Goal: Task Accomplishment & Management: Manage account settings

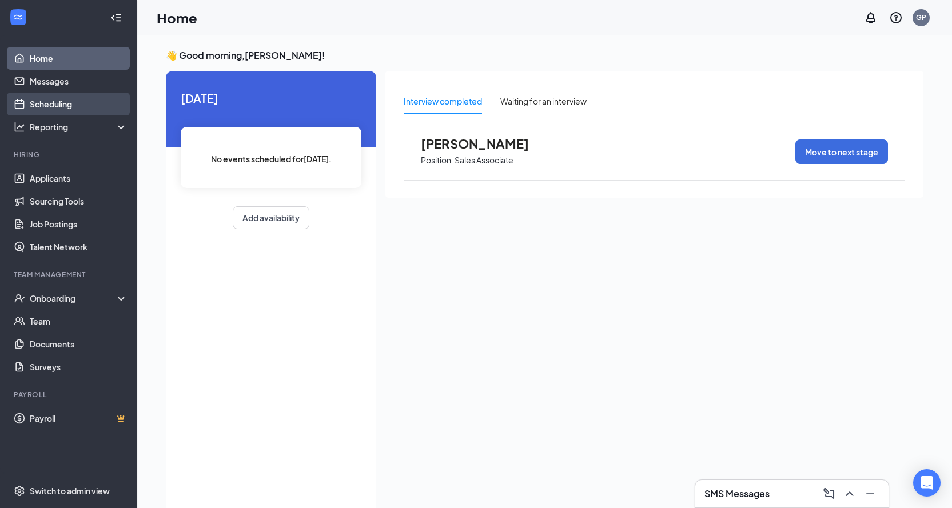
click at [67, 107] on link "Scheduling" at bounding box center [79, 104] width 98 height 23
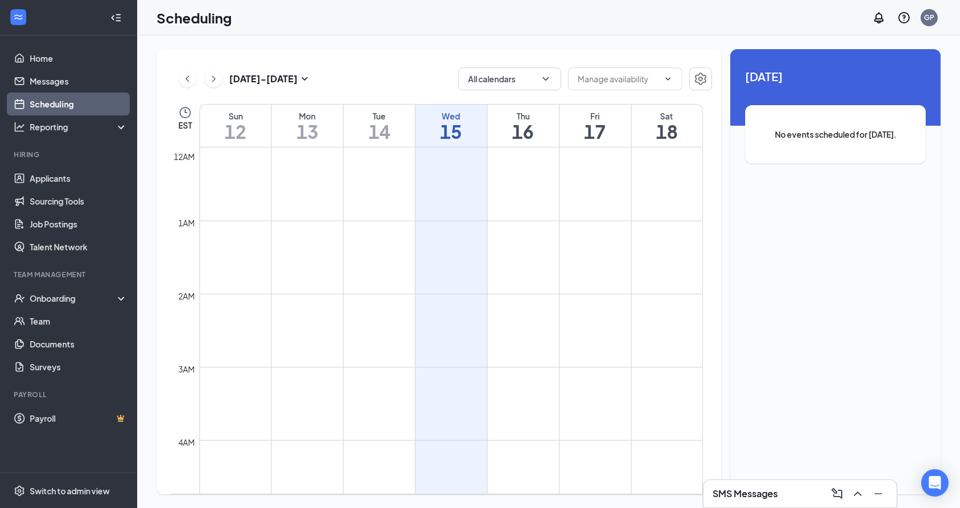
scroll to position [562, 0]
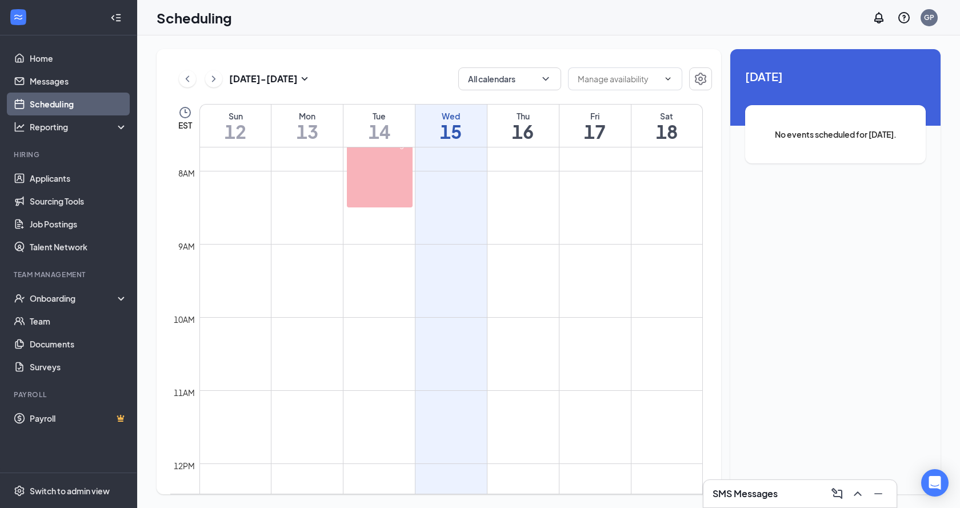
click at [214, 82] on icon "ChevronRight" at bounding box center [213, 79] width 11 height 14
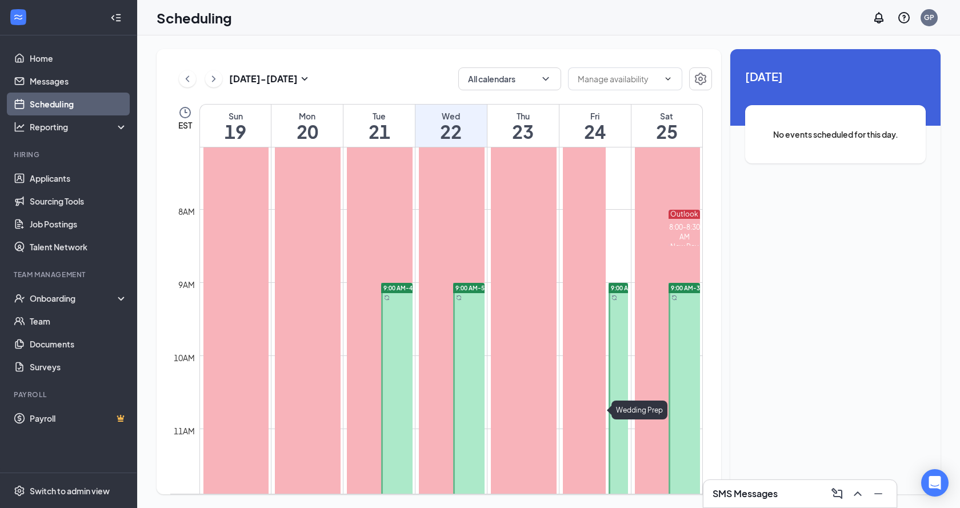
scroll to position [515, 0]
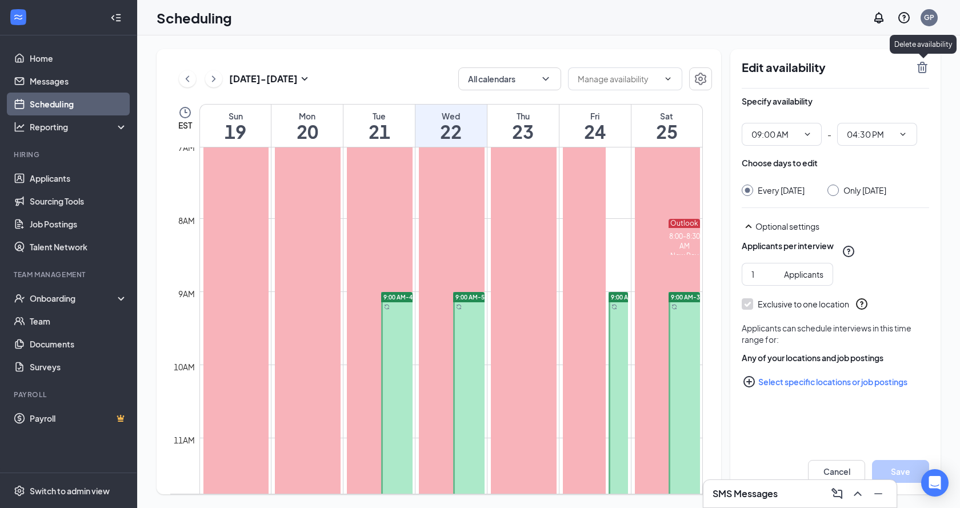
click at [922, 69] on icon "TrashOutline" at bounding box center [923, 67] width 10 height 11
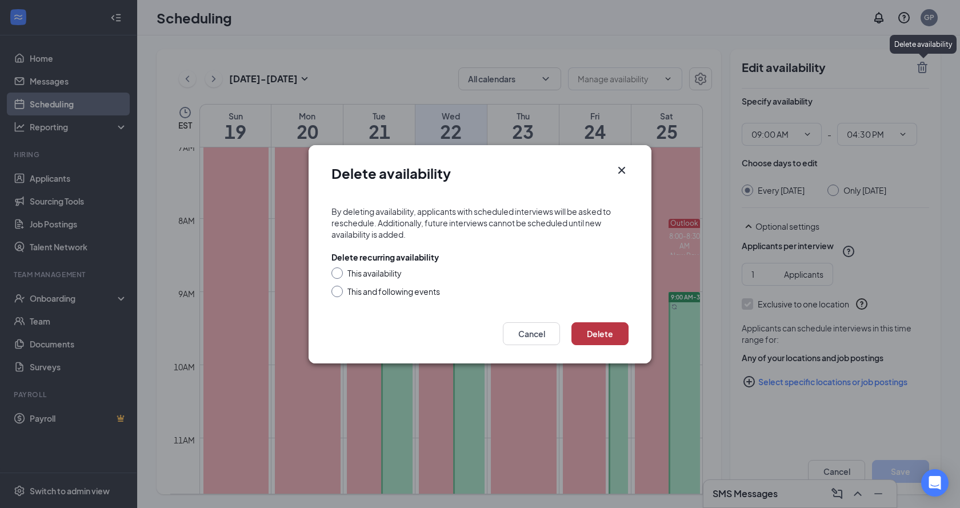
click at [603, 339] on button "Delete" at bounding box center [600, 333] width 57 height 23
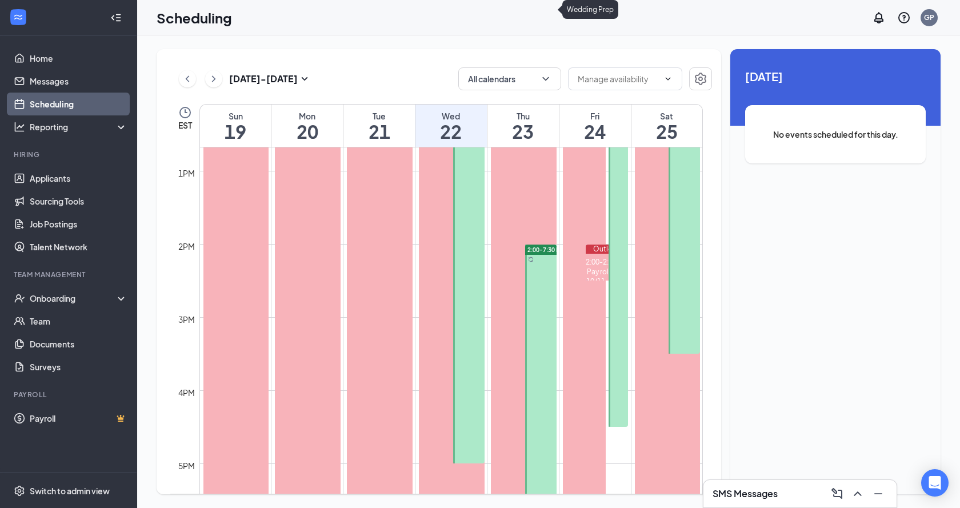
scroll to position [733, 0]
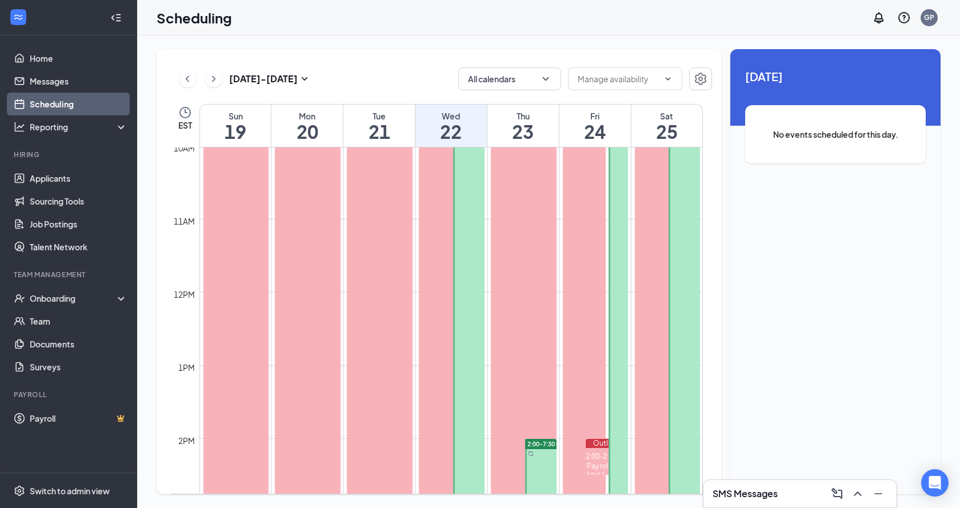
click at [474, 268] on div at bounding box center [468, 365] width 31 height 585
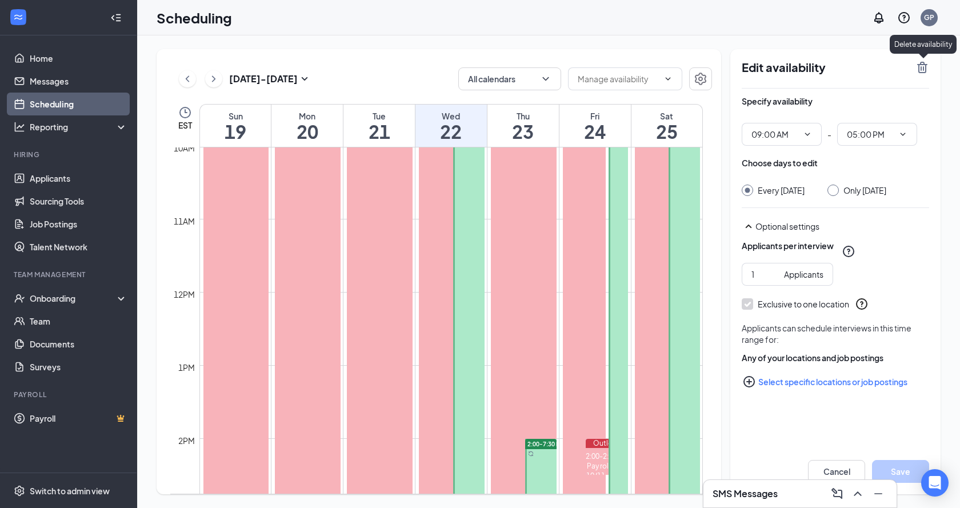
click at [920, 68] on icon "TrashOutline" at bounding box center [923, 67] width 10 height 11
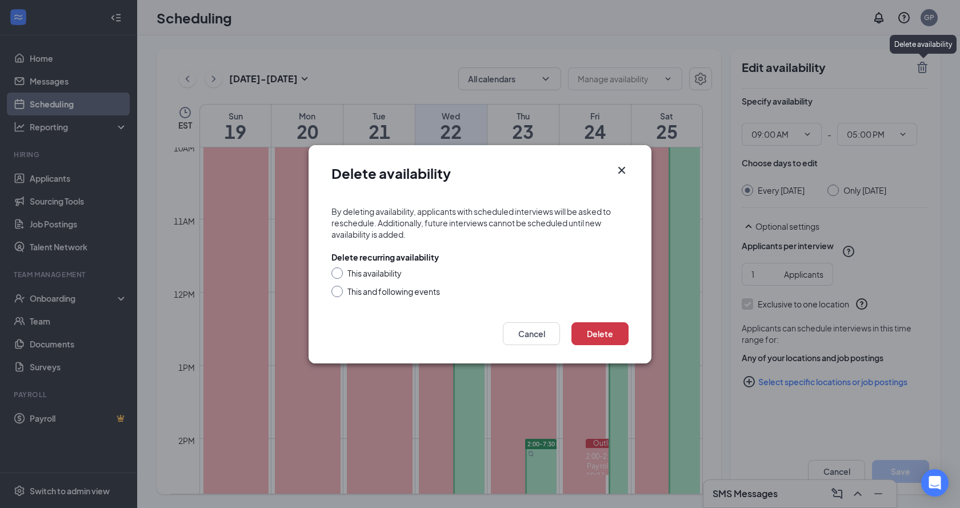
click at [330, 270] on form "By deleting availability, applicants with scheduled interviews will be asked to…" at bounding box center [480, 252] width 343 height 117
click at [334, 272] on input "This availability" at bounding box center [336, 272] width 8 height 8
radio input "true"
click at [595, 343] on button "Delete" at bounding box center [600, 333] width 57 height 23
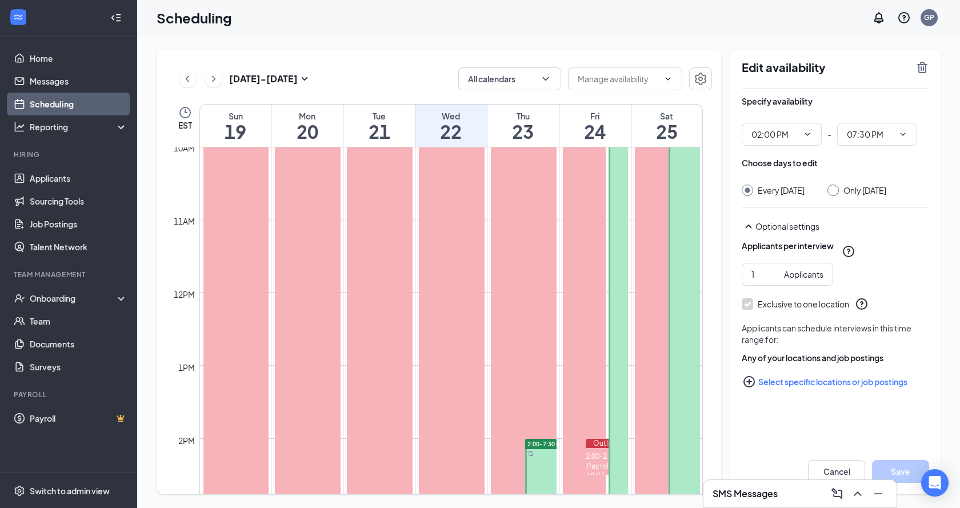
click at [918, 69] on icon "TrashOutline" at bounding box center [923, 68] width 14 height 14
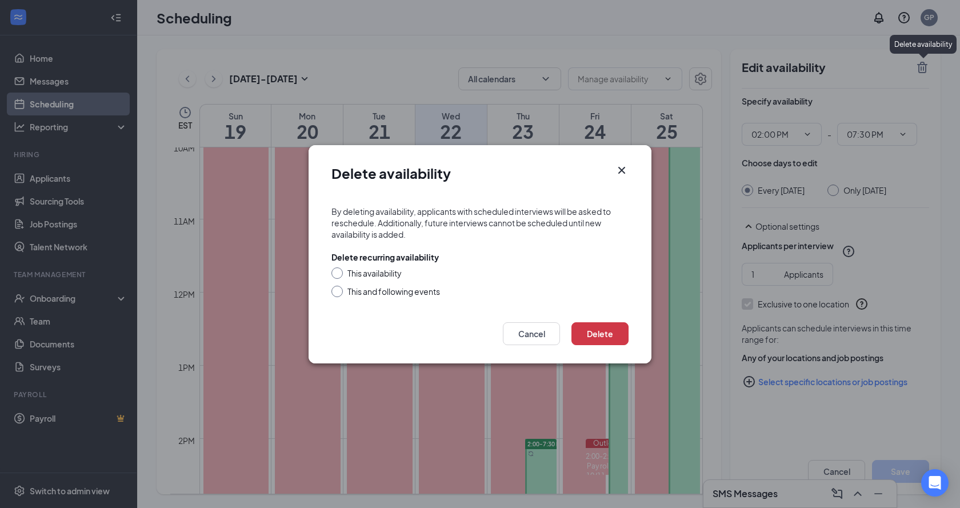
click at [332, 280] on div "This availability This and following events" at bounding box center [480, 283] width 297 height 30
click at [337, 274] on input "This availability" at bounding box center [336, 272] width 8 height 8
radio input "true"
click at [607, 339] on button "Delete" at bounding box center [600, 333] width 57 height 23
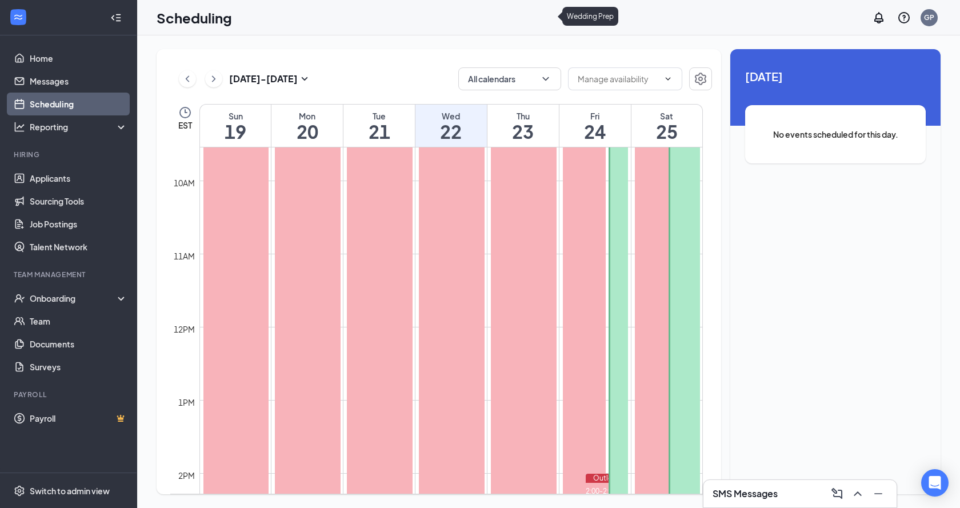
scroll to position [781, 0]
click at [624, 300] on div at bounding box center [619, 300] width 20 height 548
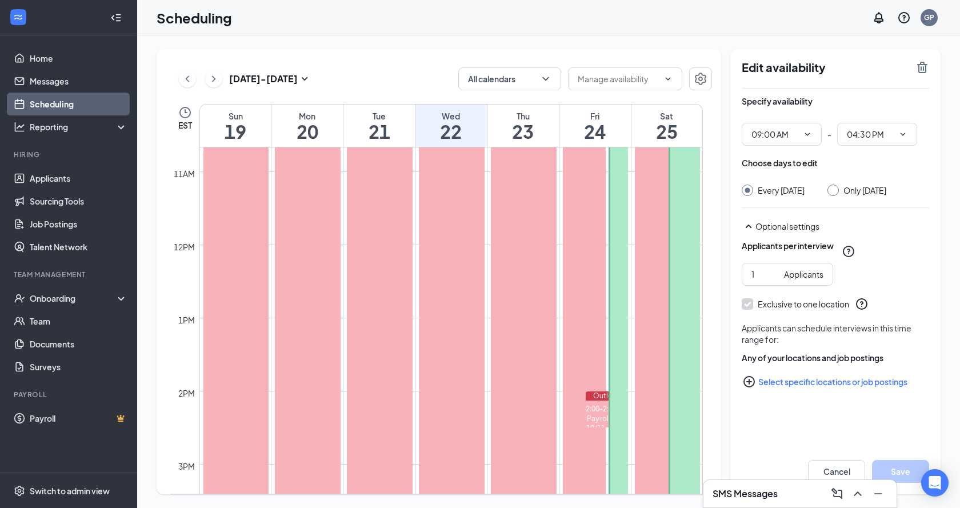
click at [931, 66] on div "Edit availability Specify availability 09:00 AM - 04:30 PM Choose days to edit …" at bounding box center [836, 271] width 210 height 445
click at [926, 69] on icon "TrashOutline" at bounding box center [923, 67] width 10 height 11
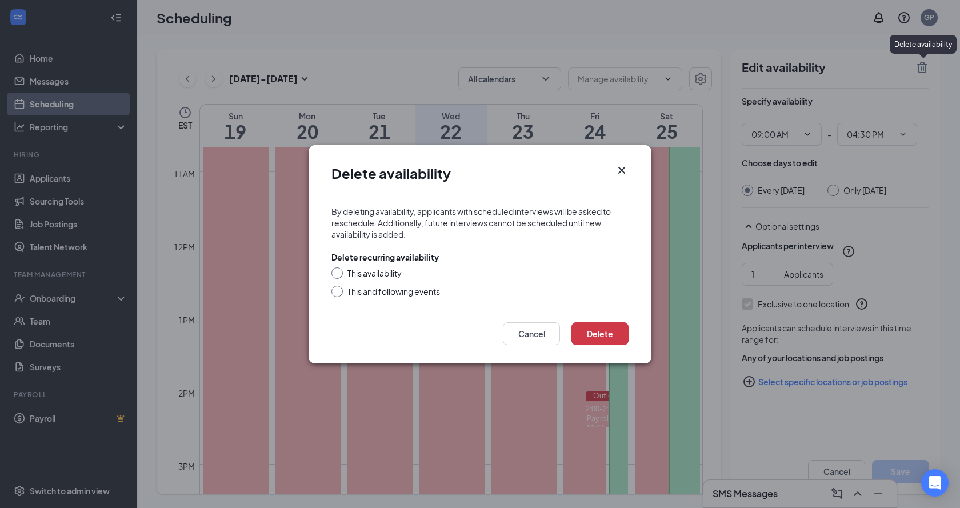
click at [342, 272] on div at bounding box center [337, 273] width 11 height 11
click at [338, 273] on input "This availability" at bounding box center [336, 272] width 8 height 8
radio input "true"
click at [581, 339] on button "Delete" at bounding box center [600, 333] width 57 height 23
click at [548, 394] on div "Delete availability By deleting availability, applicants with scheduled intervi…" at bounding box center [480, 254] width 960 height 508
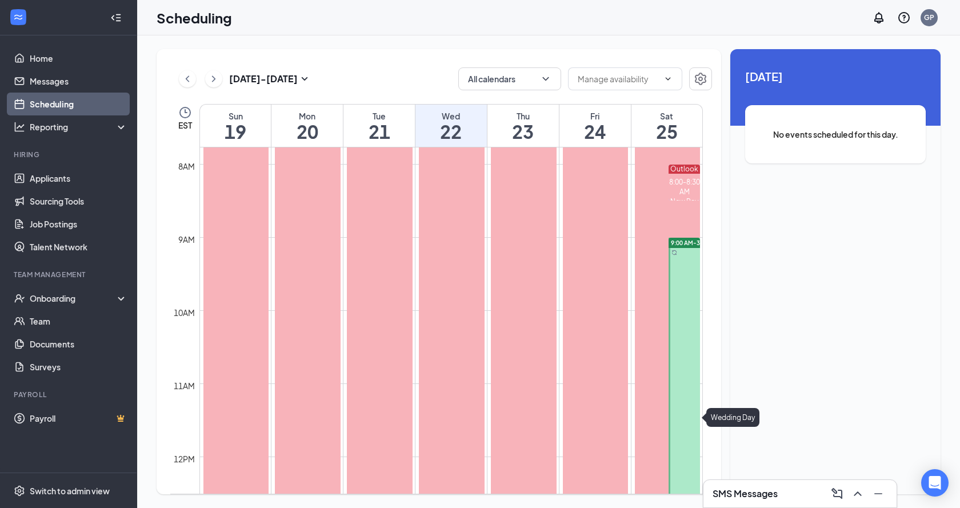
scroll to position [552, 0]
drag, startPoint x: 679, startPoint y: 326, endPoint x: 694, endPoint y: 293, distance: 37.1
click at [679, 326] on div at bounding box center [684, 491] width 31 height 475
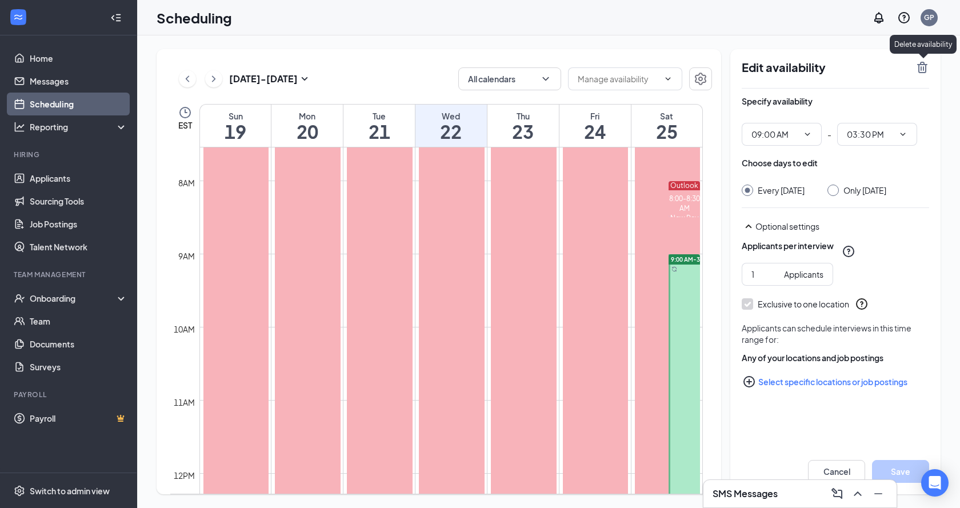
click at [922, 68] on icon "TrashOutline" at bounding box center [923, 67] width 10 height 11
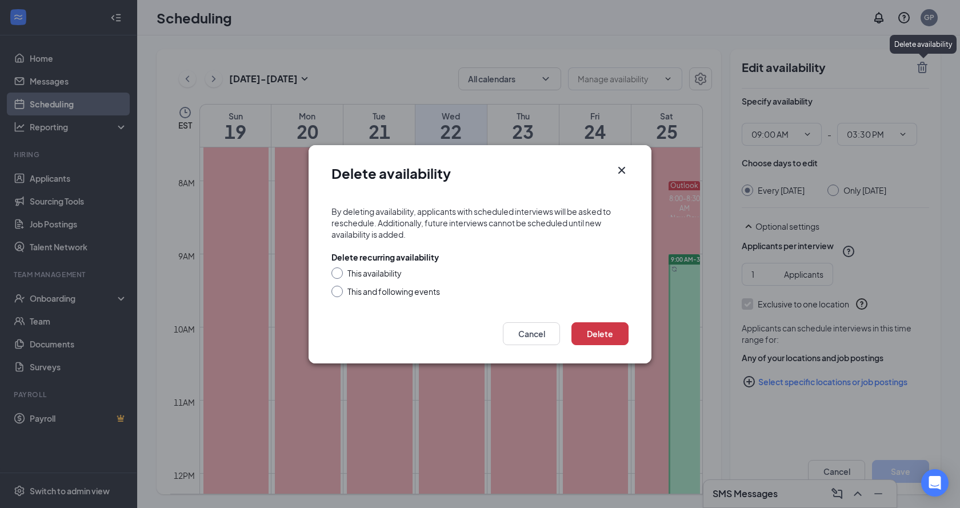
click at [337, 270] on input "This availability" at bounding box center [336, 272] width 8 height 8
radio input "true"
drag, startPoint x: 592, startPoint y: 336, endPoint x: 589, endPoint y: 368, distance: 32.1
click at [592, 335] on button "Delete" at bounding box center [600, 333] width 57 height 23
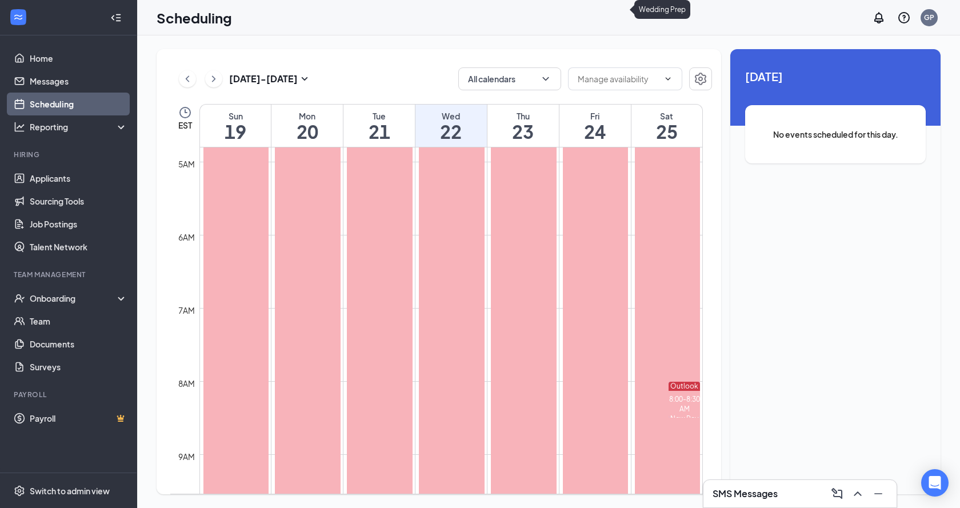
scroll to position [266, 0]
click at [217, 81] on icon "ChevronRight" at bounding box center [213, 79] width 11 height 14
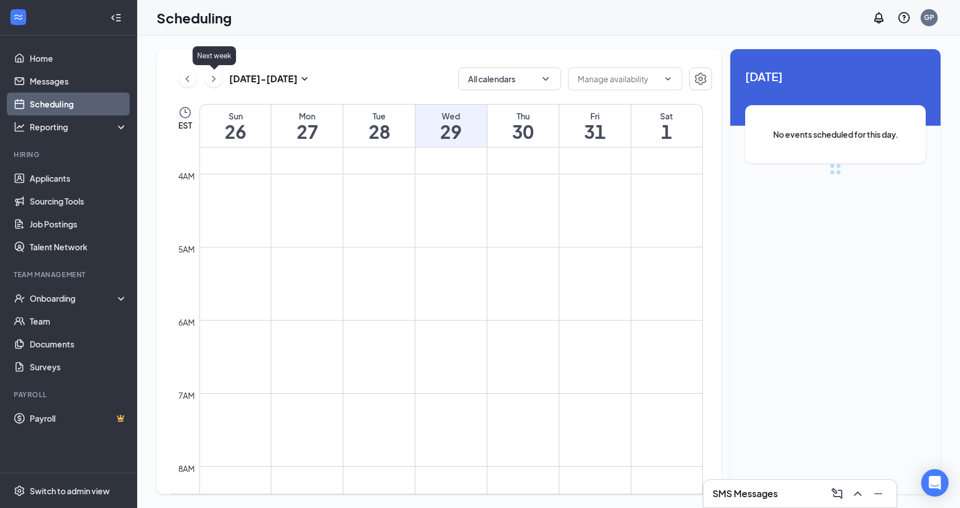
scroll to position [562, 0]
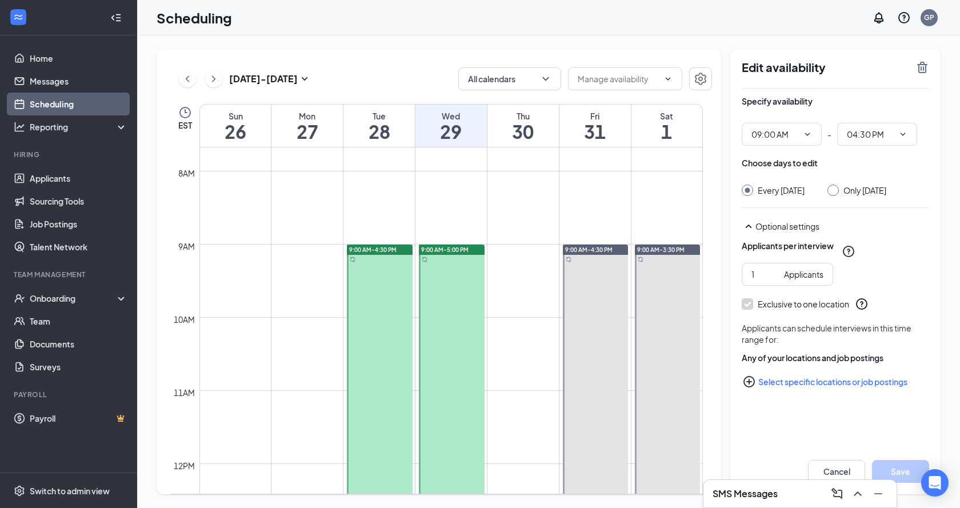
click at [922, 76] on div "Edit availability" at bounding box center [836, 75] width 188 height 28
click at [920, 69] on icon "TrashOutline" at bounding box center [923, 68] width 14 height 14
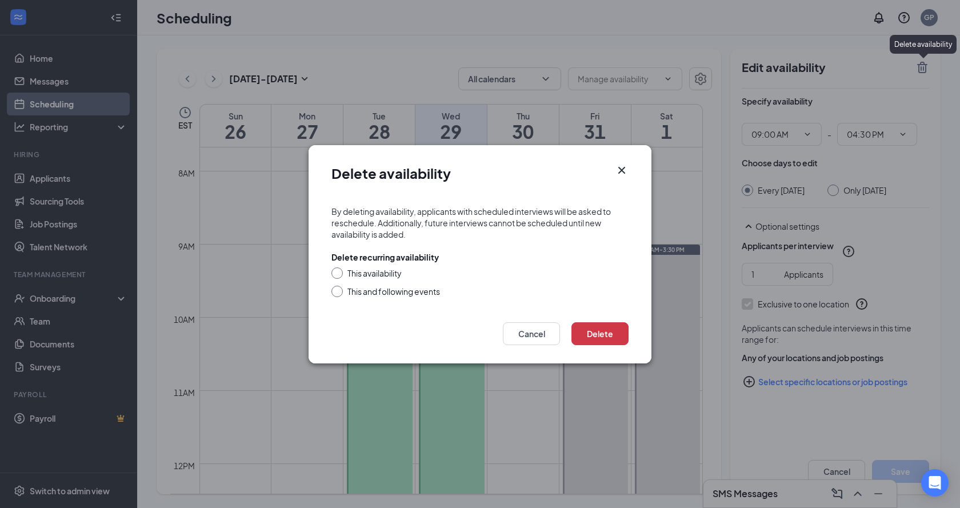
click at [351, 274] on div "This availability" at bounding box center [375, 273] width 54 height 11
click at [340, 274] on input "This availability" at bounding box center [336, 272] width 8 height 8
radio input "true"
drag, startPoint x: 585, startPoint y: 338, endPoint x: 525, endPoint y: 459, distance: 134.7
click at [585, 338] on button "Delete" at bounding box center [600, 333] width 57 height 23
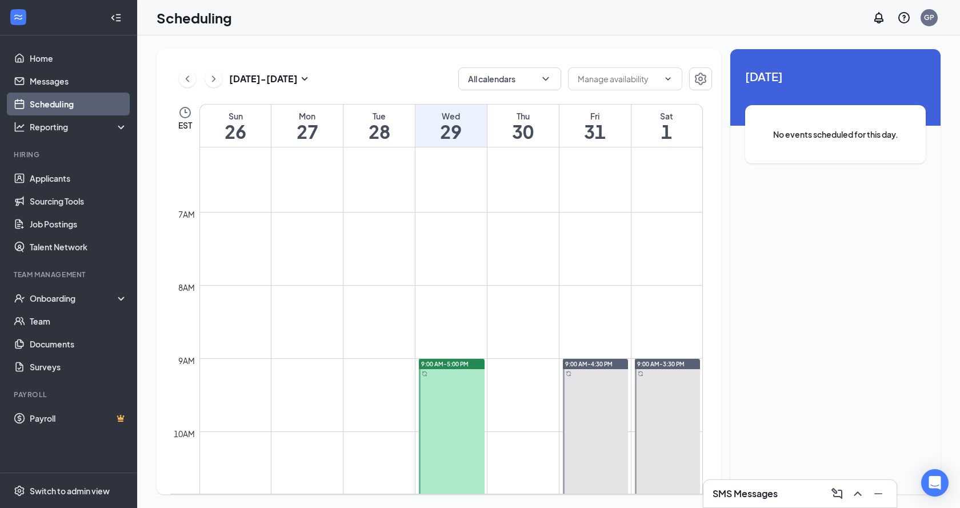
scroll to position [791, 0]
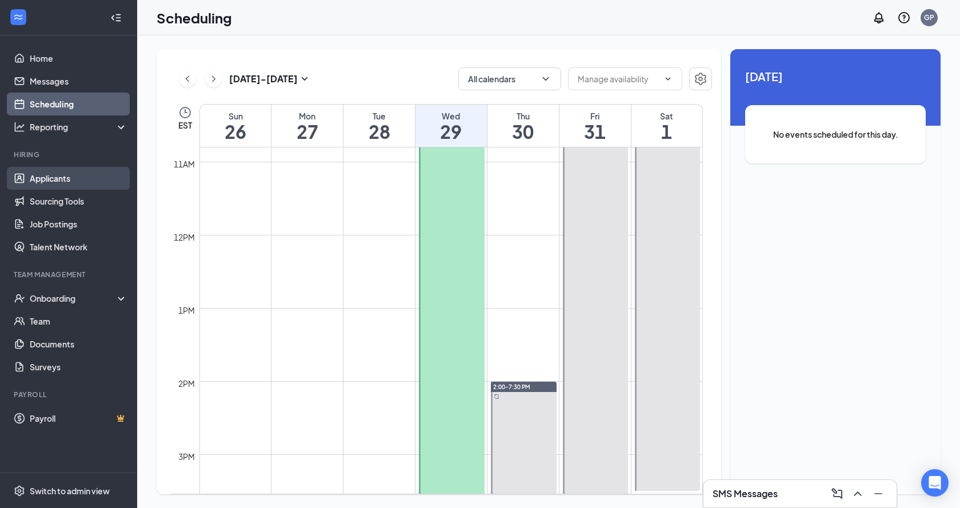
click at [42, 179] on link "Applicants" at bounding box center [79, 178] width 98 height 23
